Goal: Information Seeking & Learning: Learn about a topic

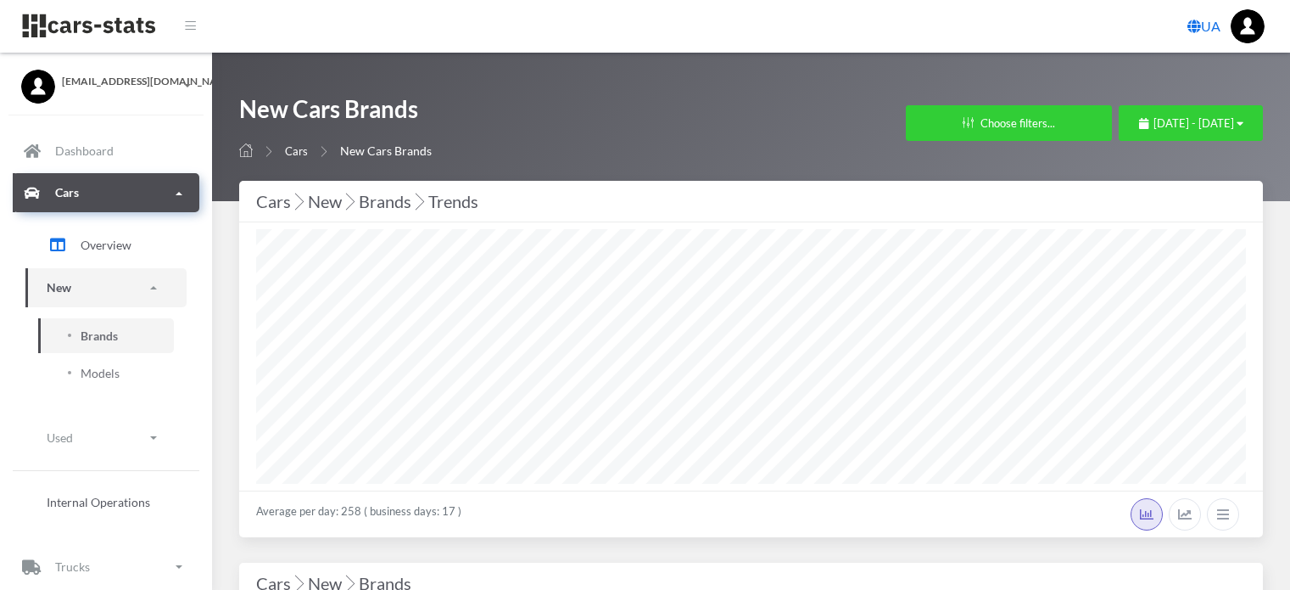
select select "25"
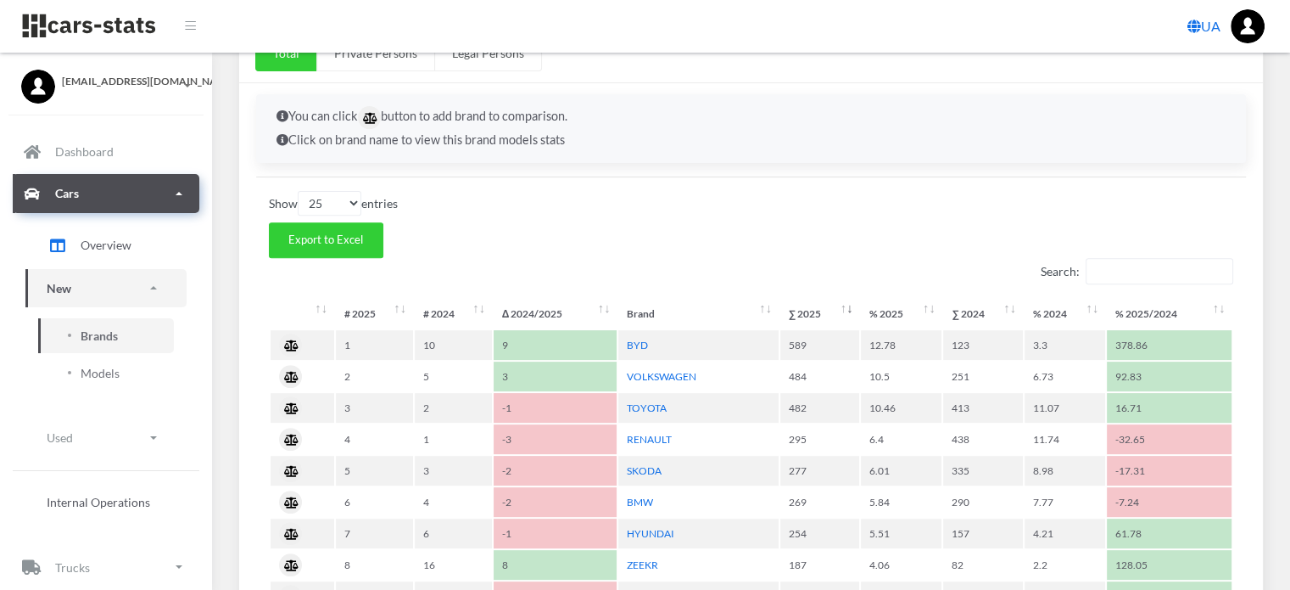
scroll to position [763, 0]
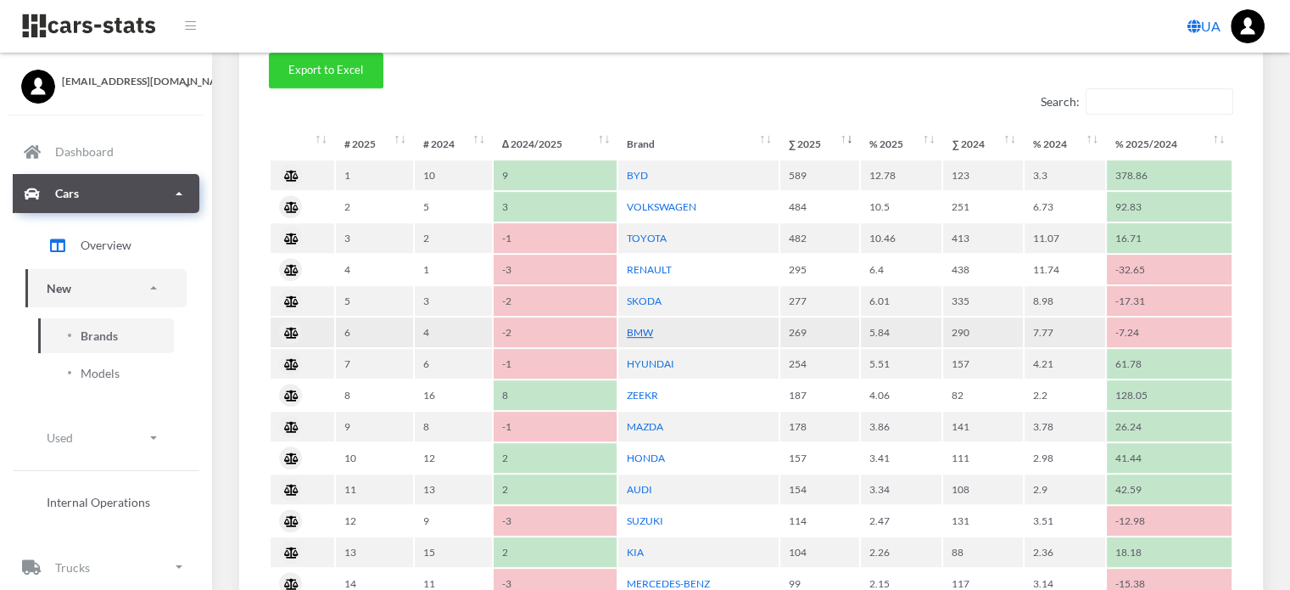
click at [646, 327] on link "BMW" at bounding box center [640, 332] width 26 height 13
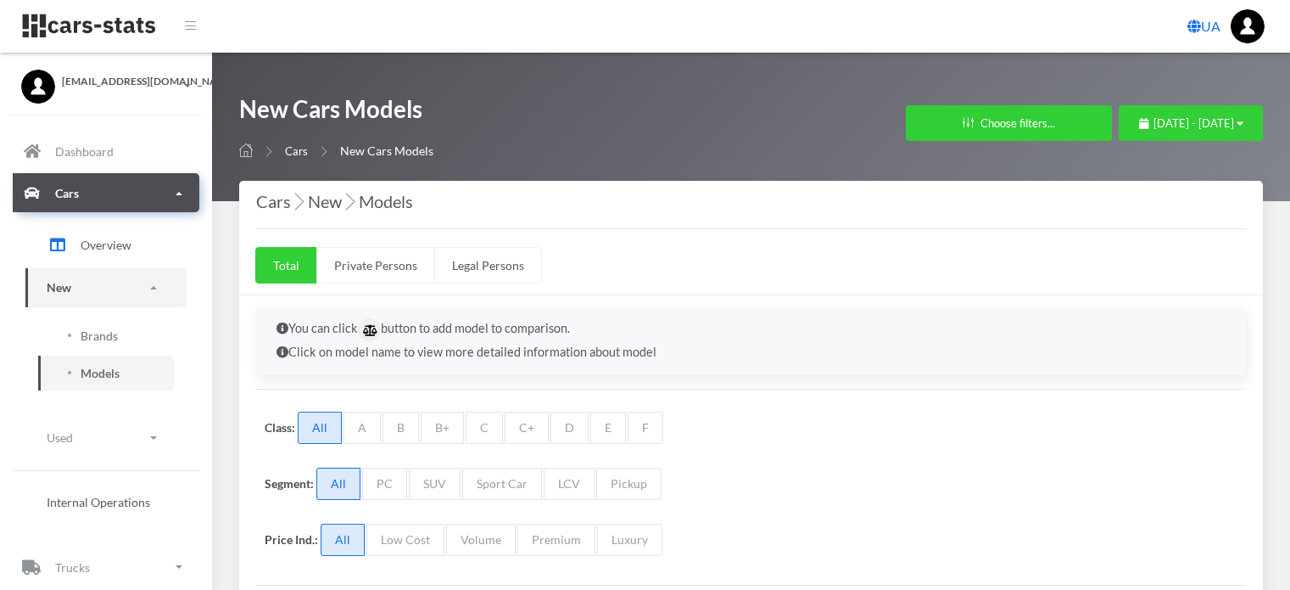
select select "25"
select select "BMW"
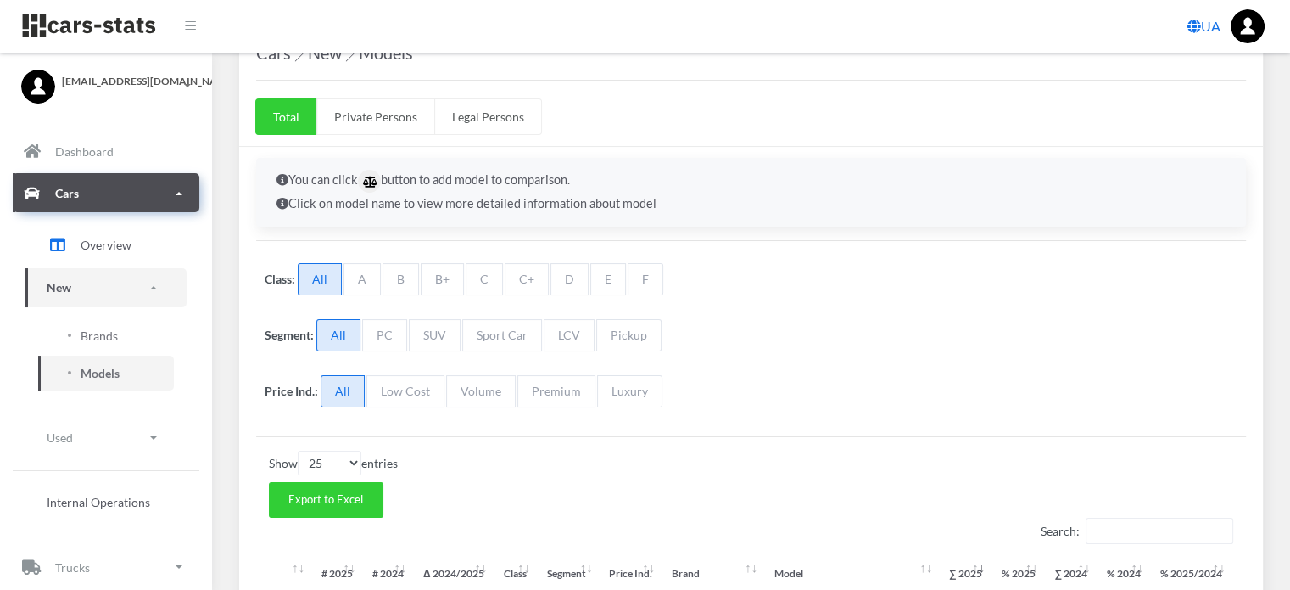
scroll to position [254, 0]
